Goal: Task Accomplishment & Management: Use online tool/utility

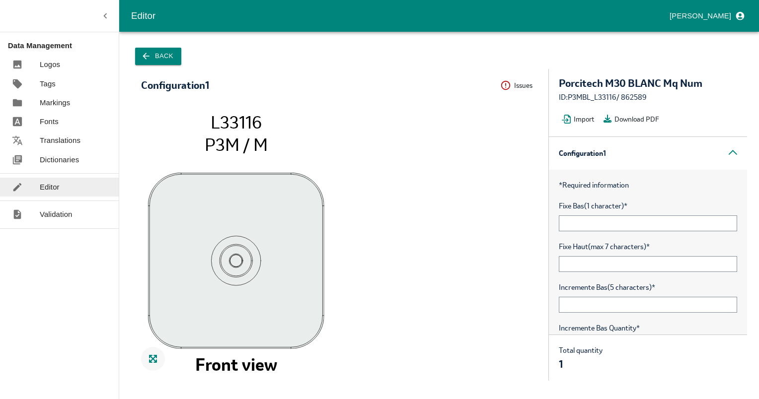
click at [54, 83] on p "Tags" at bounding box center [48, 83] width 16 height 11
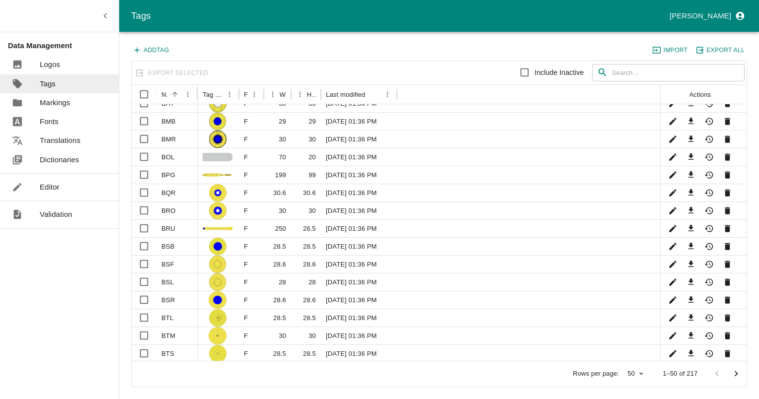
scroll to position [462, 0]
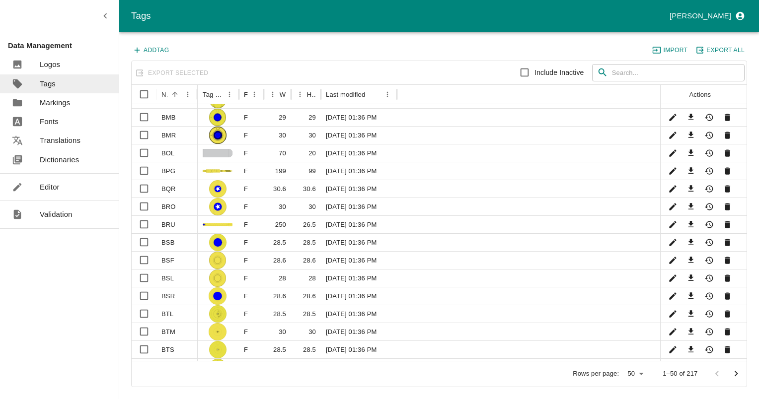
click at [719, 47] on button "Export All" at bounding box center [720, 50] width 53 height 13
click at [342, 53] on div "Add Tag Import Export All" at bounding box center [439, 52] width 616 height 17
click at [143, 260] on input "Select row" at bounding box center [144, 260] width 20 height 20
checkbox input "true"
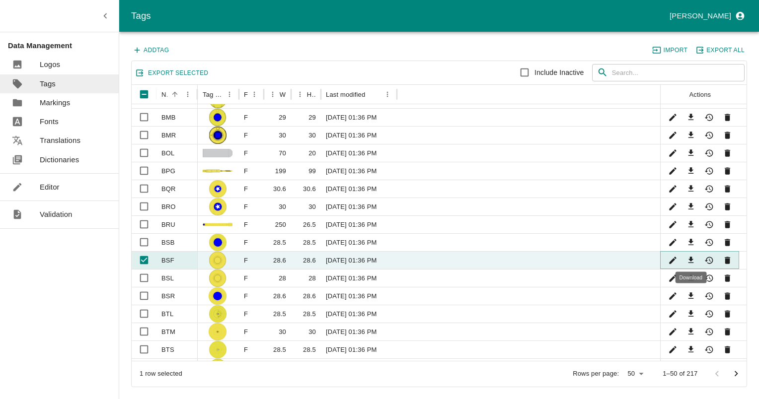
click at [691, 258] on icon "Download" at bounding box center [690, 260] width 5 height 6
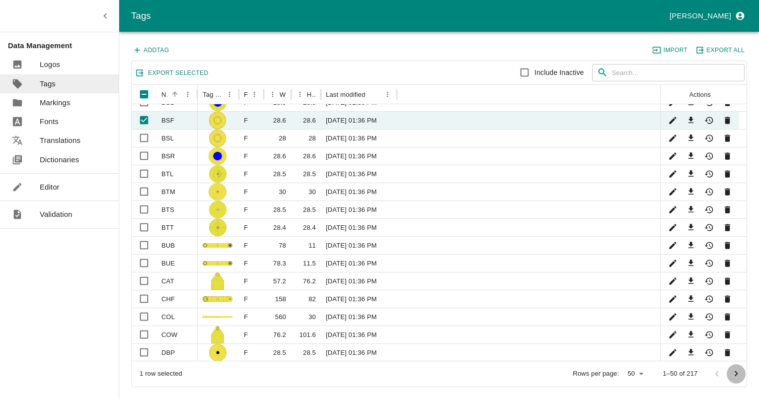
click at [737, 371] on icon "Go to next page" at bounding box center [736, 374] width 11 height 11
